Goal: Information Seeking & Learning: Learn about a topic

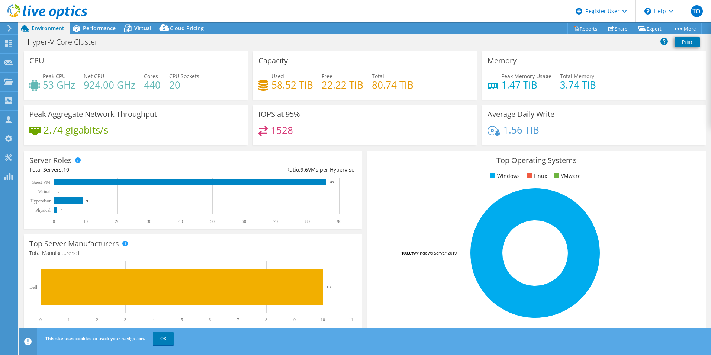
select select "USD"
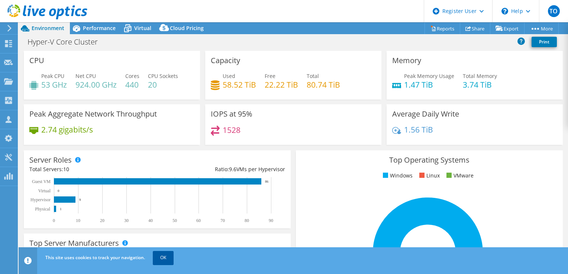
click at [154, 254] on link "OK" at bounding box center [163, 257] width 21 height 13
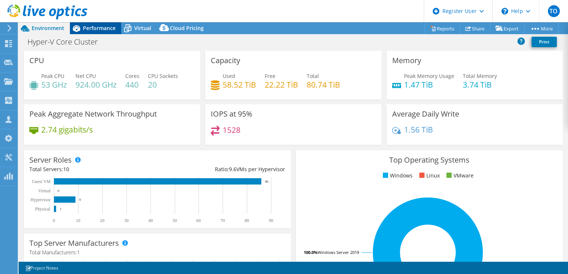
click at [85, 26] on span "Performance" at bounding box center [99, 28] width 33 height 7
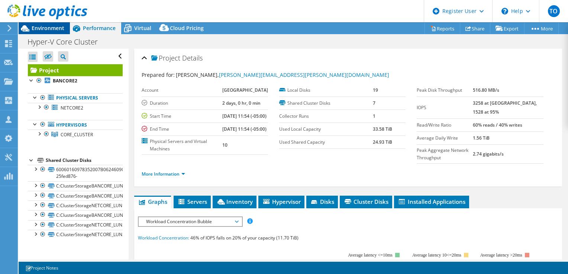
click at [31, 27] on icon at bounding box center [25, 28] width 13 height 13
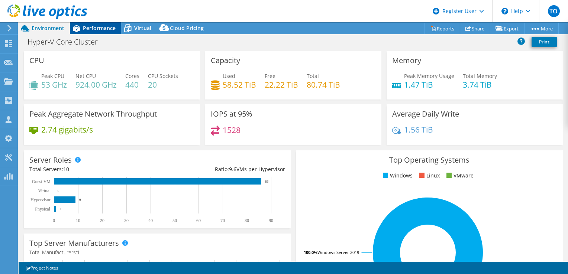
click at [86, 25] on span "Performance" at bounding box center [99, 28] width 33 height 7
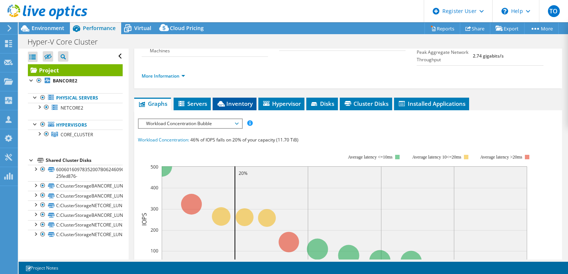
scroll to position [149, 0]
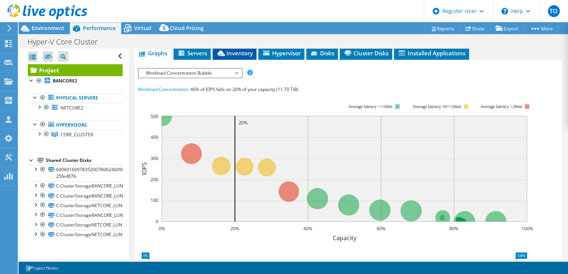
click at [246, 60] on li "Inventory" at bounding box center [235, 53] width 44 height 13
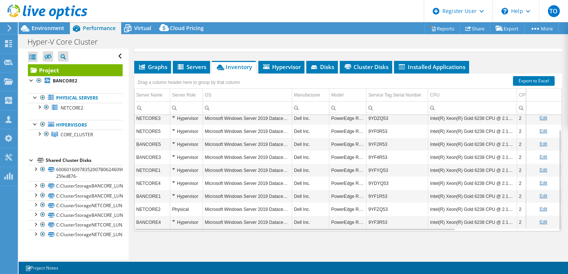
scroll to position [152, 0]
click at [42, 28] on span "Environment" at bounding box center [48, 28] width 33 height 7
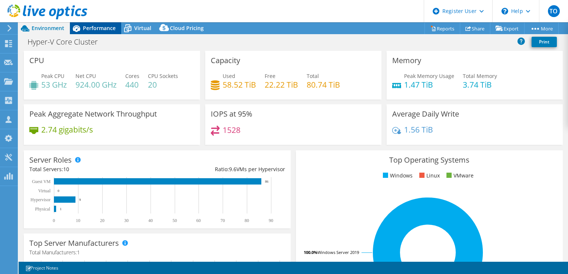
click at [109, 33] on div "Performance" at bounding box center [95, 28] width 51 height 12
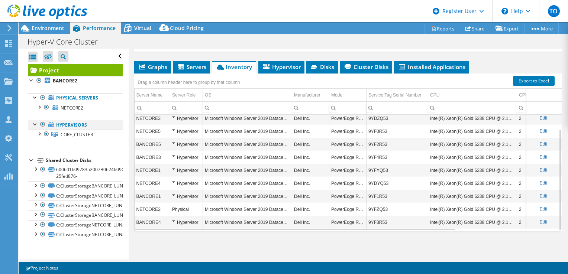
click at [36, 126] on div at bounding box center [35, 123] width 7 height 7
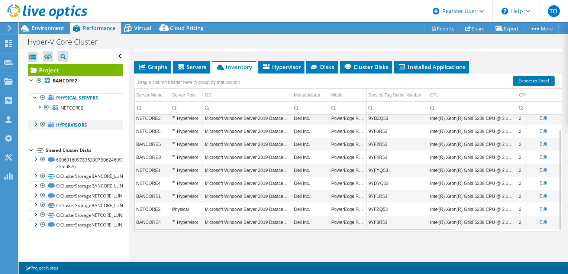
click at [36, 126] on div at bounding box center [35, 123] width 7 height 7
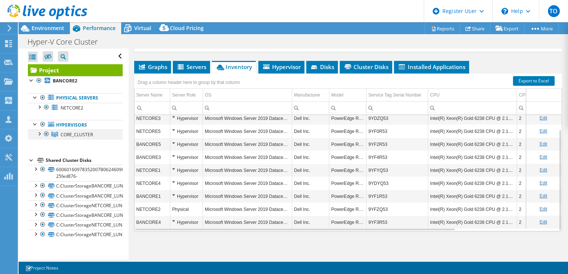
click at [40, 133] on div at bounding box center [38, 133] width 7 height 7
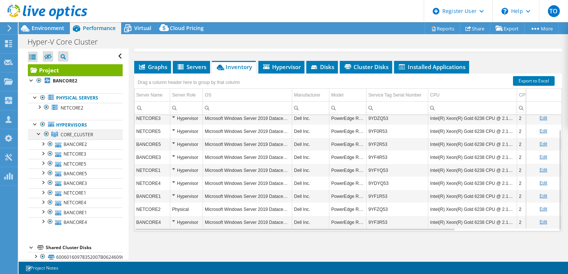
click at [40, 133] on div at bounding box center [38, 133] width 7 height 7
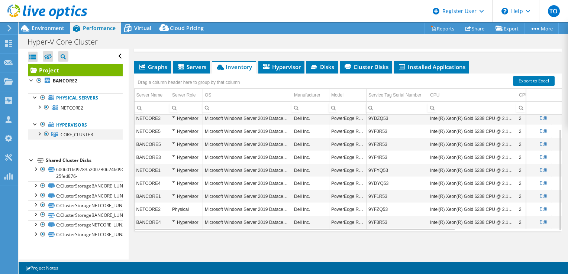
click at [40, 135] on div at bounding box center [38, 133] width 7 height 7
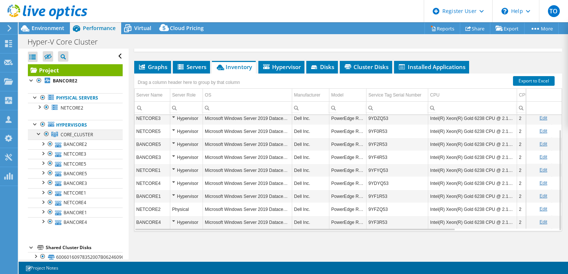
click at [37, 135] on div at bounding box center [38, 133] width 7 height 7
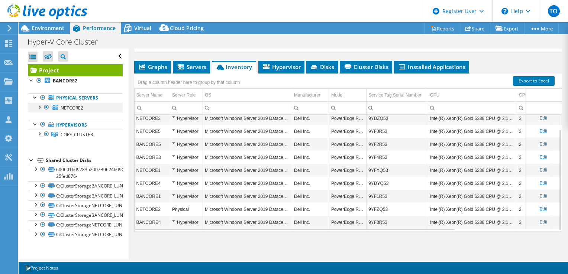
click at [39, 108] on div at bounding box center [38, 106] width 7 height 7
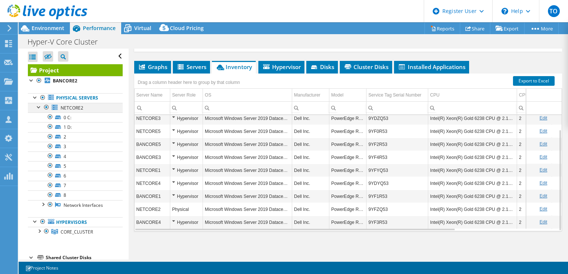
click at [40, 108] on div at bounding box center [38, 106] width 7 height 7
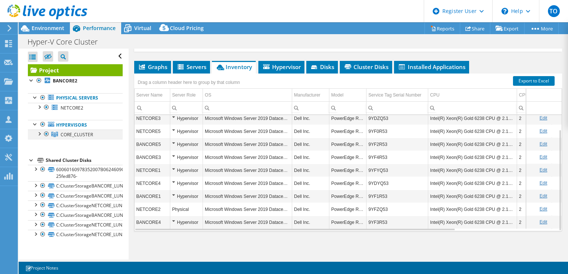
click at [39, 133] on div at bounding box center [38, 133] width 7 height 7
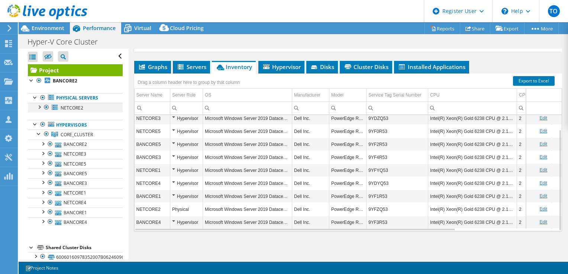
click at [42, 108] on div at bounding box center [38, 106] width 7 height 7
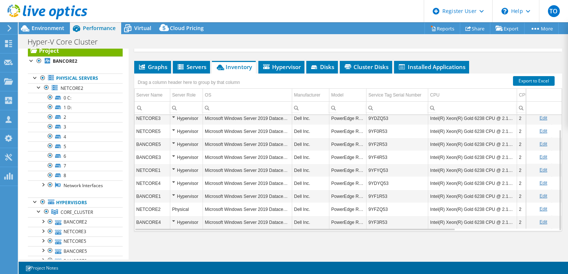
scroll to position [23, 0]
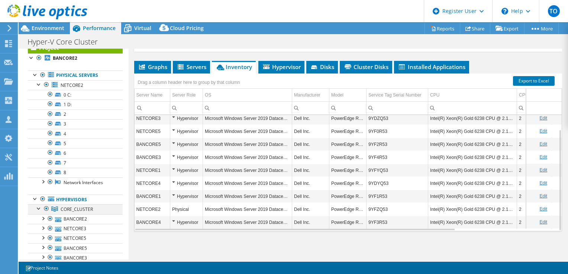
click at [37, 204] on div at bounding box center [38, 207] width 7 height 7
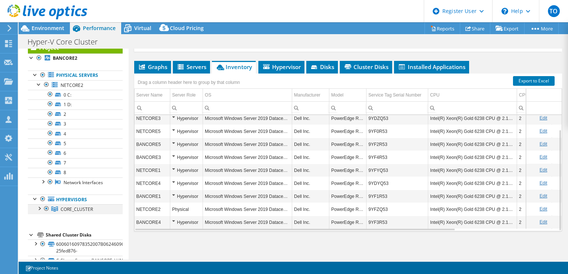
click at [37, 204] on div at bounding box center [38, 207] width 7 height 7
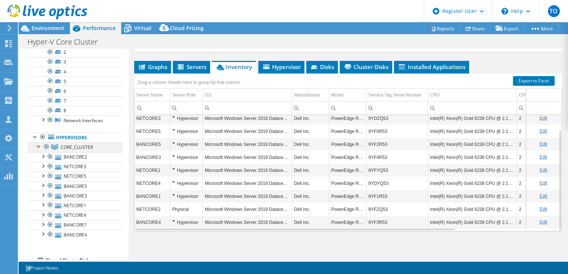
scroll to position [97, 0]
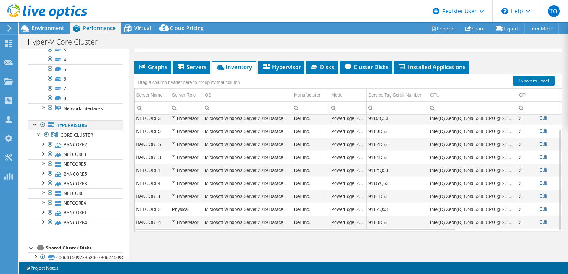
click at [37, 124] on div at bounding box center [35, 123] width 7 height 7
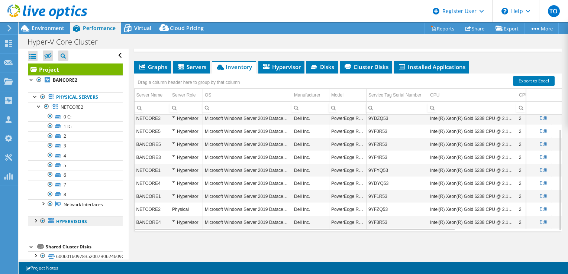
scroll to position [0, 0]
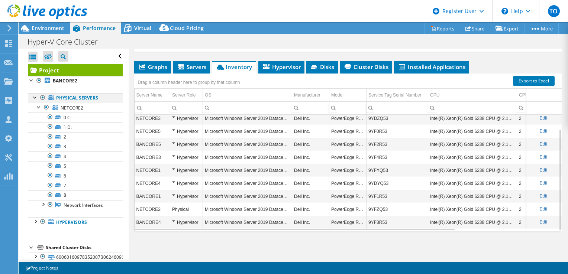
click at [35, 97] on div at bounding box center [35, 96] width 7 height 7
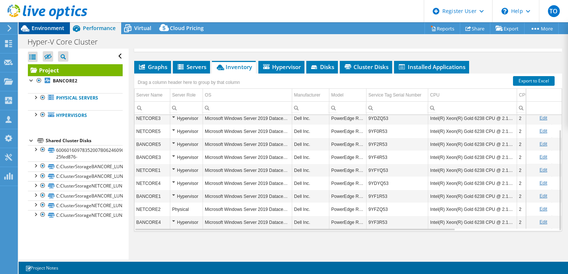
click at [52, 34] on div "Environment" at bounding box center [44, 28] width 51 height 12
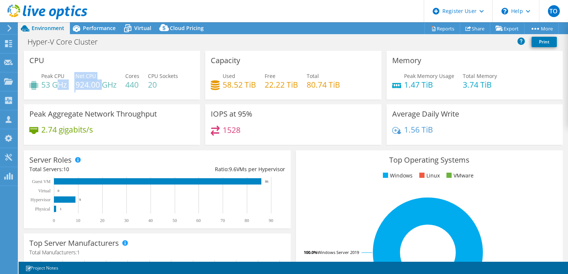
drag, startPoint x: 57, startPoint y: 82, endPoint x: 102, endPoint y: 80, distance: 45.0
click at [102, 80] on div "Peak CPU 53 GHz Net CPU 924.00 GHz Cores 440 CPU Sockets 20" at bounding box center [111, 84] width 165 height 24
drag, startPoint x: 102, startPoint y: 80, endPoint x: 112, endPoint y: 91, distance: 15.0
click at [112, 91] on div "Peak CPU 53 GHz Net CPU 924.00 GHz Cores 440 CPU Sockets 20" at bounding box center [111, 84] width 165 height 24
click at [107, 26] on span "Performance" at bounding box center [99, 28] width 33 height 7
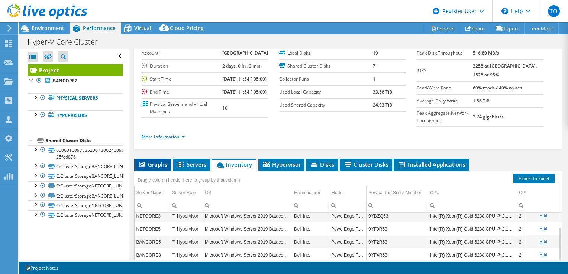
click at [155, 171] on li "Graphs" at bounding box center [152, 165] width 37 height 13
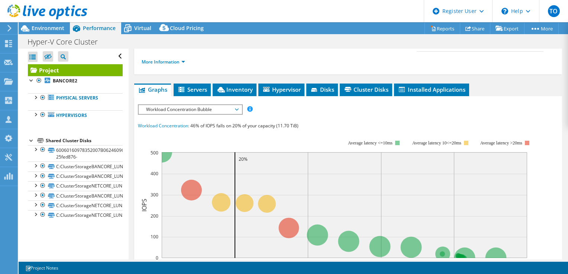
scroll to position [149, 0]
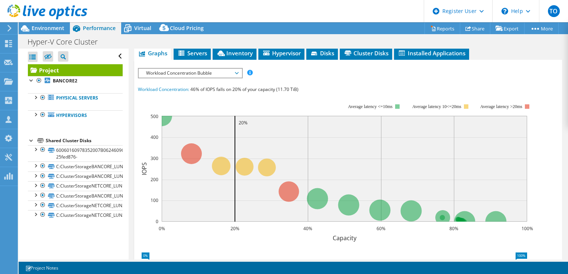
click at [208, 78] on span "Workload Concentration Bubble" at bounding box center [190, 73] width 96 height 9
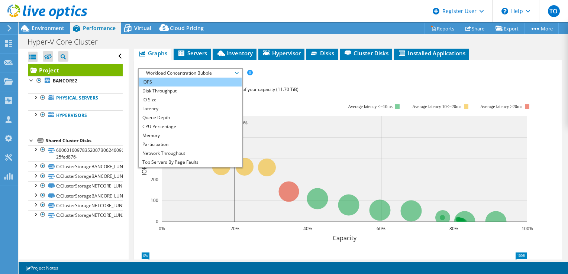
click at [205, 87] on li "IOPS" at bounding box center [190, 82] width 103 height 9
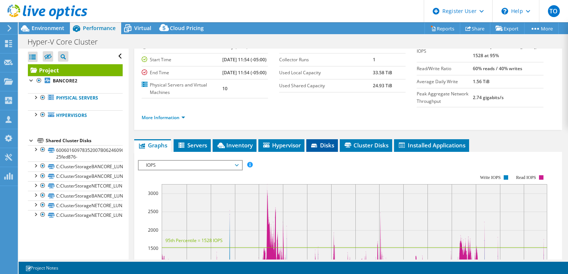
scroll to position [37, 0]
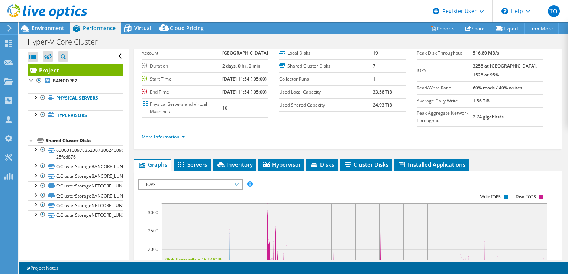
click at [178, 141] on li "More Information" at bounding box center [166, 137] width 48 height 8
click at [175, 140] on link "More Information" at bounding box center [163, 137] width 43 height 6
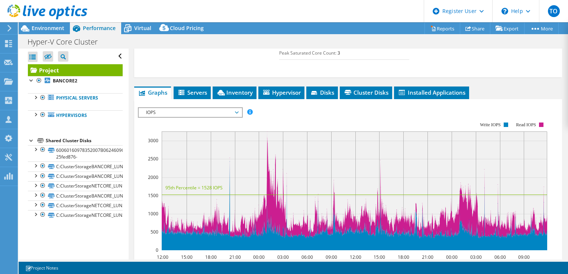
scroll to position [260, 0]
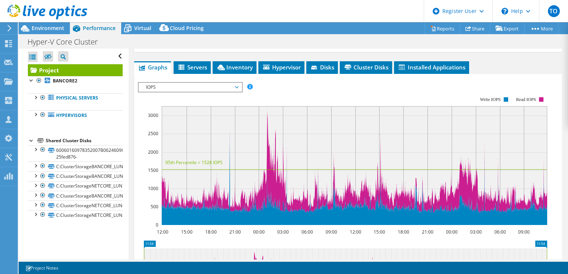
click at [199, 92] on span "IOPS" at bounding box center [190, 87] width 96 height 9
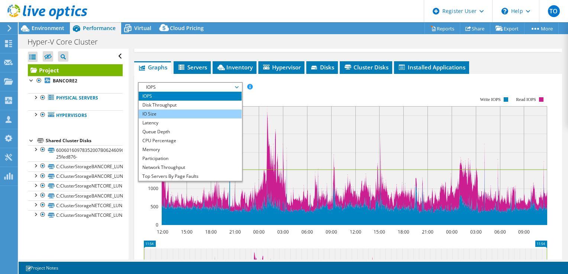
click at [190, 119] on li "IO Size" at bounding box center [190, 114] width 103 height 9
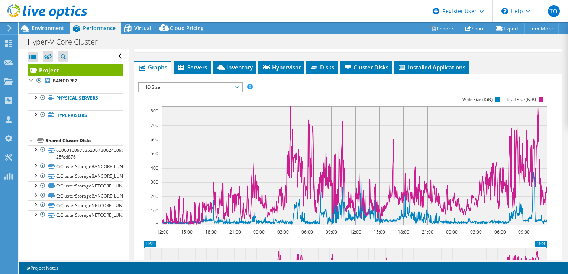
scroll to position [223, 0]
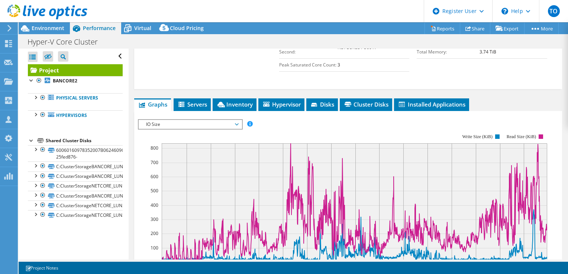
click at [183, 129] on span "IO Size" at bounding box center [190, 124] width 96 height 9
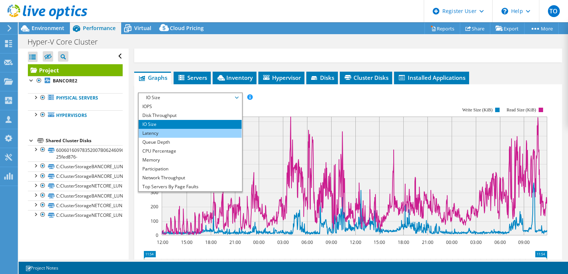
scroll to position [260, 0]
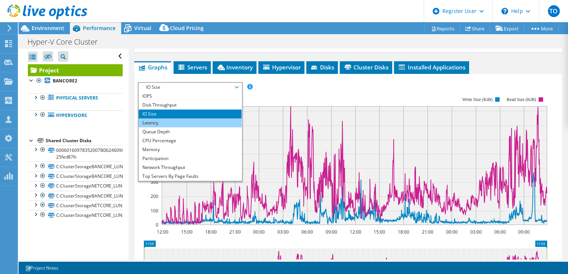
click at [181, 128] on li "Latency" at bounding box center [190, 123] width 103 height 9
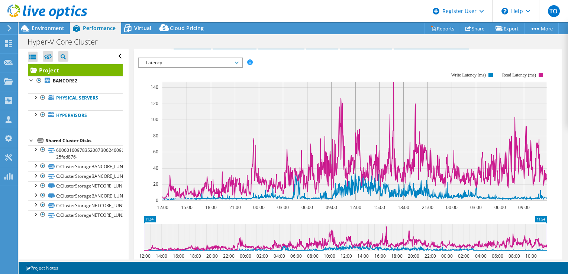
scroll to position [297, 0]
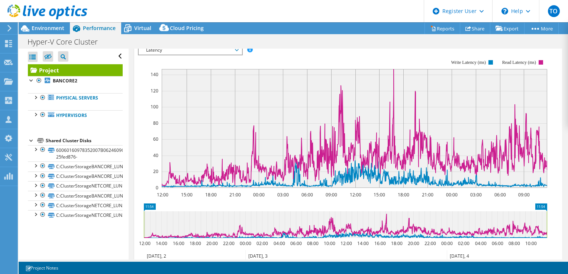
click at [216, 55] on span "Latency" at bounding box center [190, 50] width 96 height 9
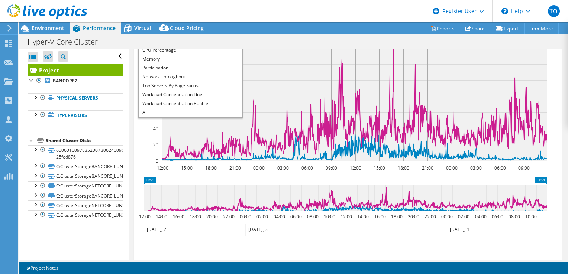
scroll to position [335, 0]
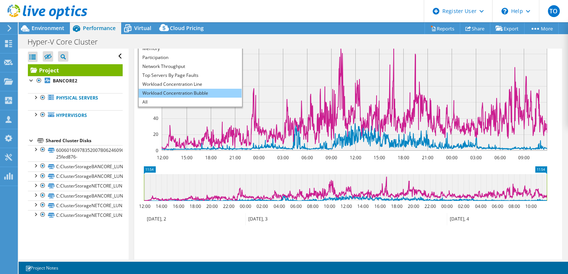
click at [205, 98] on li "Workload Concentration Bubble" at bounding box center [190, 93] width 103 height 9
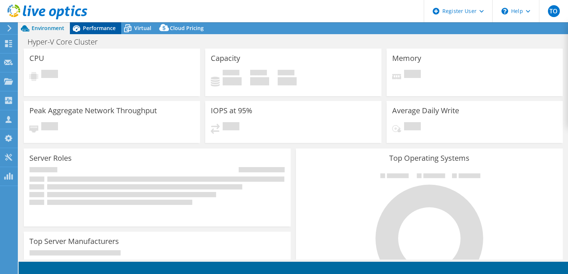
select select "USD"
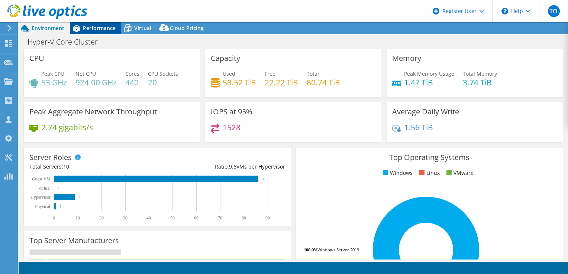
click at [86, 31] on span "Performance" at bounding box center [99, 28] width 33 height 7
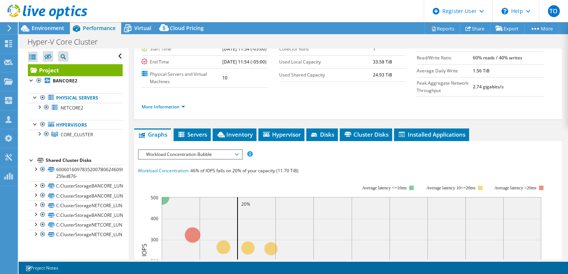
scroll to position [149, 0]
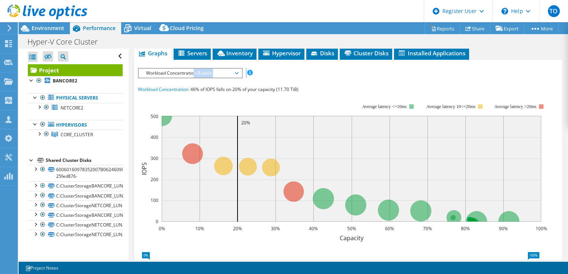
drag, startPoint x: 193, startPoint y: 90, endPoint x: 300, endPoint y: 91, distance: 107.1
click at [300, 78] on div "IOPS Disk Throughput IO Size Latency Queue Depth CPU Percentage Memory Page Fau…" at bounding box center [348, 73] width 420 height 10
click at [301, 78] on div "IOPS Disk Throughput IO Size Latency Queue Depth CPU Percentage Memory Page Fau…" at bounding box center [348, 73] width 420 height 10
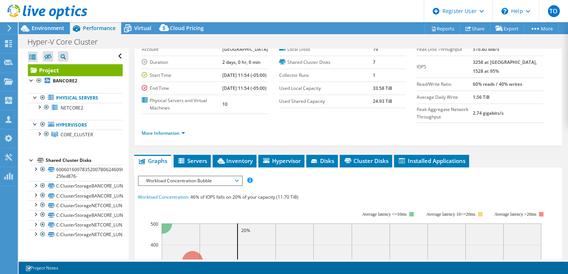
scroll to position [37, 0]
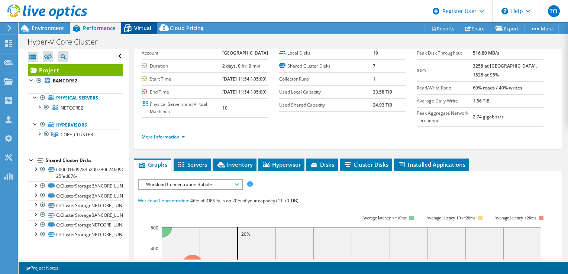
click at [136, 31] on span "Virtual" at bounding box center [142, 28] width 17 height 7
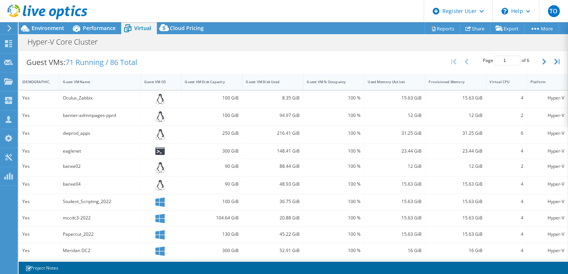
scroll to position [149, 0]
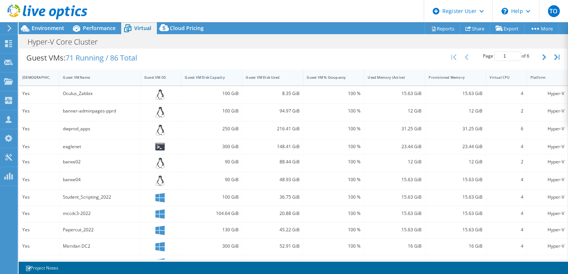
click at [211, 75] on div "Guest VM Disk Capacity" at bounding box center [207, 77] width 45 height 5
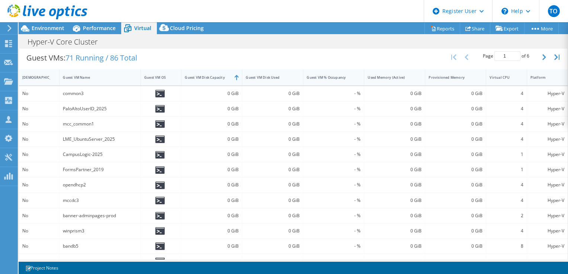
click at [217, 79] on div "Guest VM Disk Capacity" at bounding box center [207, 78] width 52 height 12
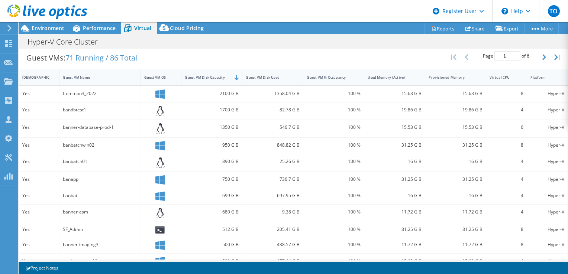
click at [221, 86] on div "2100 GiB" at bounding box center [211, 94] width 61 height 16
click at [221, 81] on div "Guest VM Disk Capacity" at bounding box center [207, 78] width 52 height 12
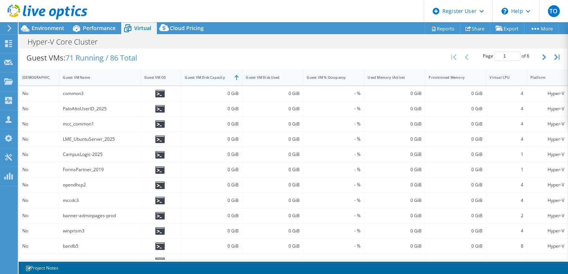
click at [221, 81] on div "Guest VM Disk Capacity" at bounding box center [207, 78] width 52 height 12
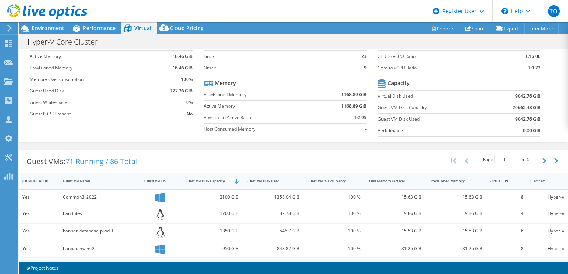
scroll to position [39, 0]
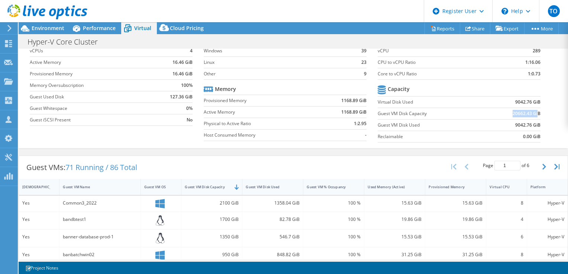
drag, startPoint x: 507, startPoint y: 114, endPoint x: 532, endPoint y: 114, distance: 24.9
click at [532, 114] on td "20662.43 GiB" at bounding box center [512, 114] width 56 height 12
drag, startPoint x: 387, startPoint y: 126, endPoint x: 416, endPoint y: 126, distance: 29.7
click at [416, 126] on label "Guest VM Disk Used" at bounding box center [431, 125] width 107 height 7
drag, startPoint x: 416, startPoint y: 126, endPoint x: 480, endPoint y: 124, distance: 64.0
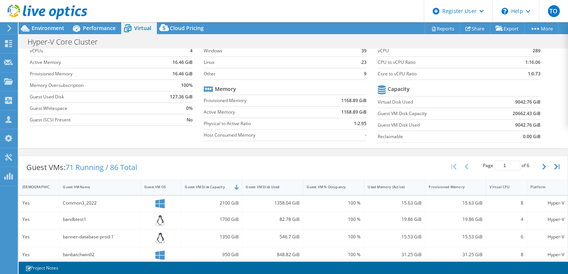
click at [484, 124] on td "9042.76 GiB" at bounding box center [512, 125] width 56 height 12
drag, startPoint x: 503, startPoint y: 126, endPoint x: 535, endPoint y: 125, distance: 31.6
click at [535, 125] on td "9042.76 GiB" at bounding box center [512, 125] width 56 height 12
drag, startPoint x: 535, startPoint y: 125, endPoint x: 489, endPoint y: 127, distance: 45.4
click at [489, 127] on td "9042.76 GiB" at bounding box center [512, 125] width 56 height 12
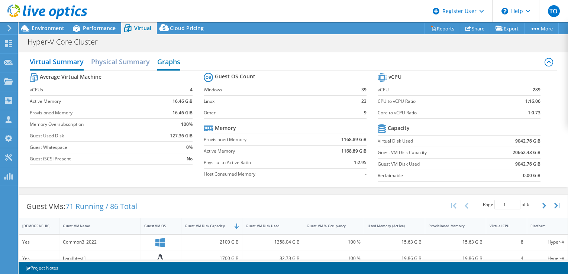
scroll to position [0, 0]
click at [177, 62] on h2 "Graphs" at bounding box center [168, 62] width 23 height 16
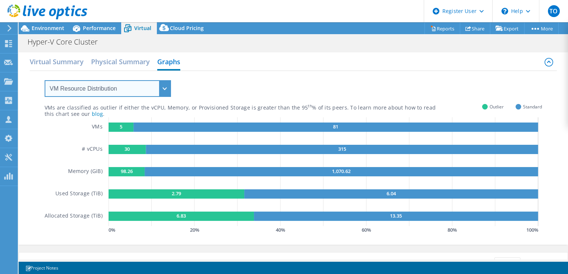
click at [167, 92] on select "VM Resource Distribution Provisioning Contrast Over Provisioning" at bounding box center [108, 88] width 126 height 17
select select "Over Provisioning"
click at [45, 80] on select "VM Resource Distribution Provisioning Contrast Over Provisioning" at bounding box center [108, 88] width 126 height 17
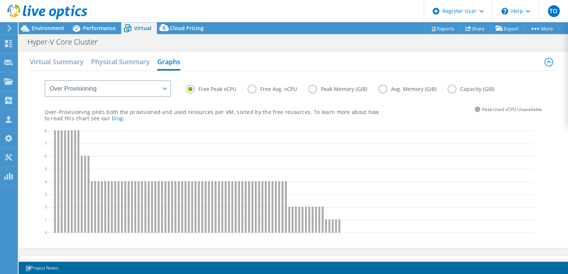
click at [250, 88] on label "Free Avg. vCPU" at bounding box center [278, 89] width 61 height 9
click at [0, 0] on input "Free Avg. vCPU" at bounding box center [0, 0] width 0 height 0
click at [196, 88] on label "Free Peak vCPU" at bounding box center [217, 89] width 62 height 9
click at [0, 0] on input "Free Peak vCPU" at bounding box center [0, 0] width 0 height 0
click at [362, 89] on label "Peak Memory (GiB)" at bounding box center [343, 89] width 70 height 9
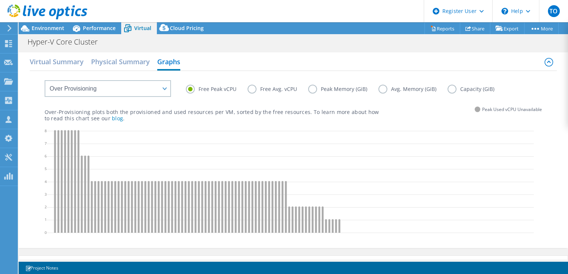
click at [0, 0] on input "Peak Memory (GiB)" at bounding box center [0, 0] width 0 height 0
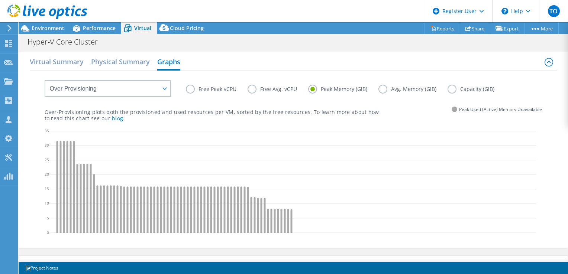
click at [448, 88] on label "Capacity (GiB)" at bounding box center [477, 89] width 58 height 9
click at [0, 0] on input "Capacity (GiB)" at bounding box center [0, 0] width 0 height 0
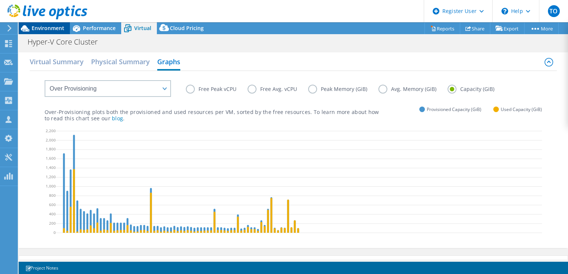
click at [66, 30] on div "Environment" at bounding box center [44, 28] width 51 height 12
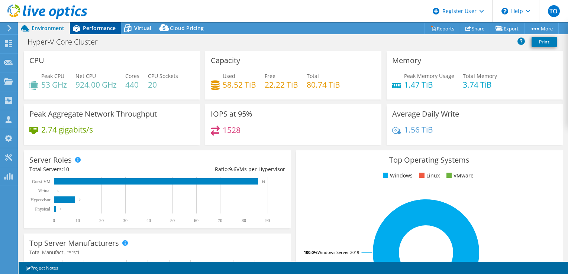
click at [86, 30] on span "Performance" at bounding box center [99, 28] width 33 height 7
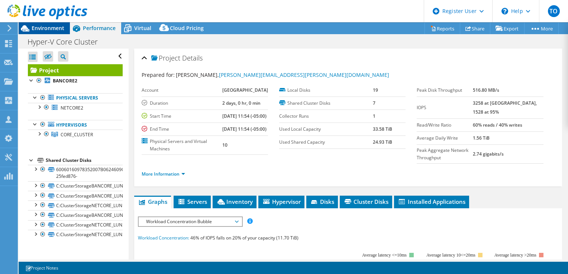
click at [63, 29] on span "Environment" at bounding box center [48, 28] width 33 height 7
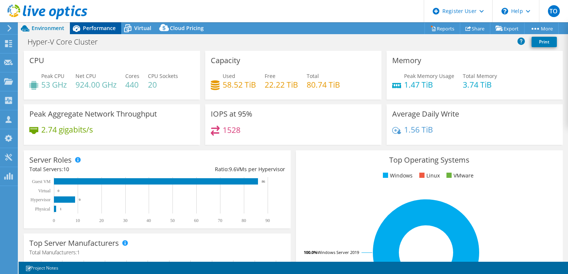
click at [96, 33] on div "Performance" at bounding box center [95, 28] width 51 height 12
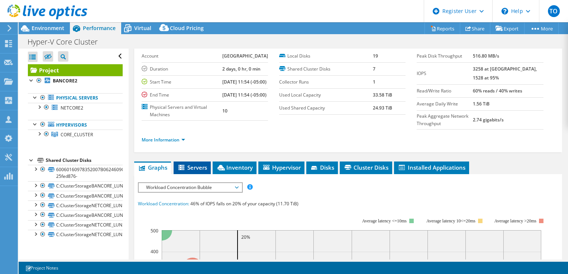
scroll to position [74, 0]
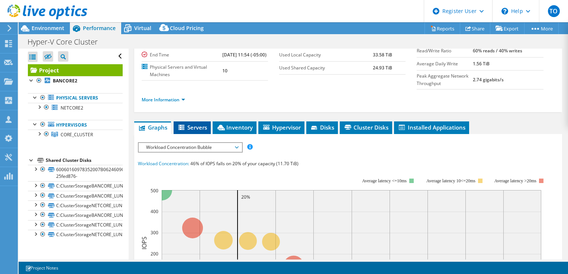
click at [174, 134] on li "Servers" at bounding box center [192, 128] width 37 height 13
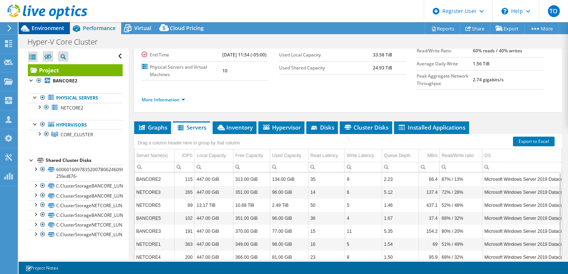
click at [44, 30] on span "Environment" at bounding box center [48, 28] width 33 height 7
